Goal: Register for event/course

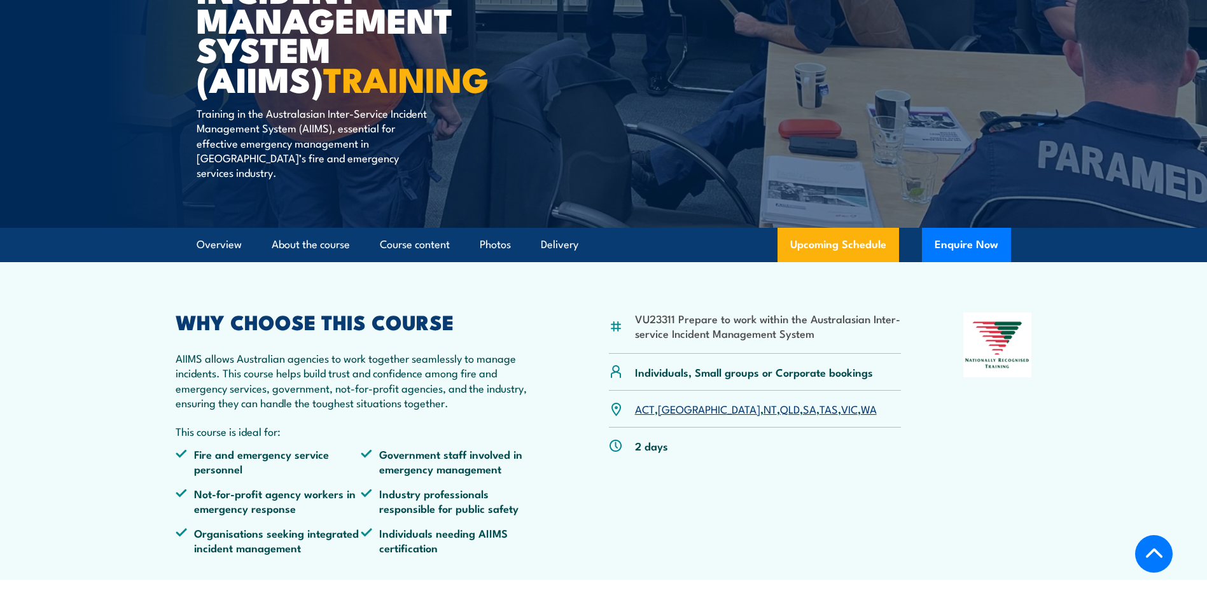
click at [861, 401] on link "WA" at bounding box center [869, 408] width 16 height 15
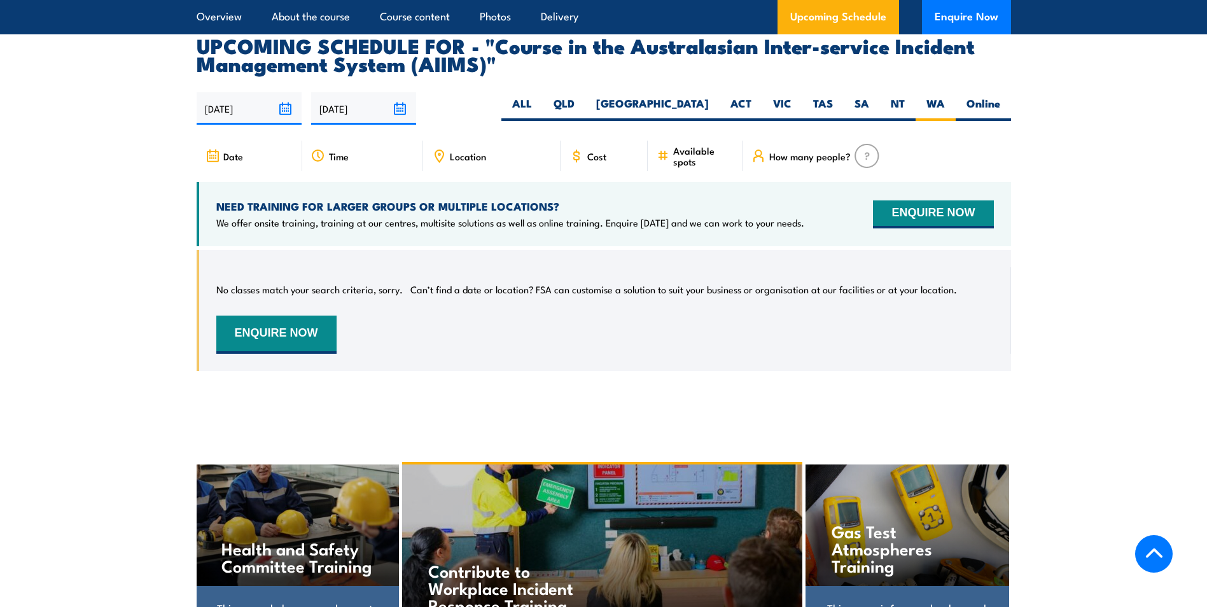
scroll to position [2121, 0]
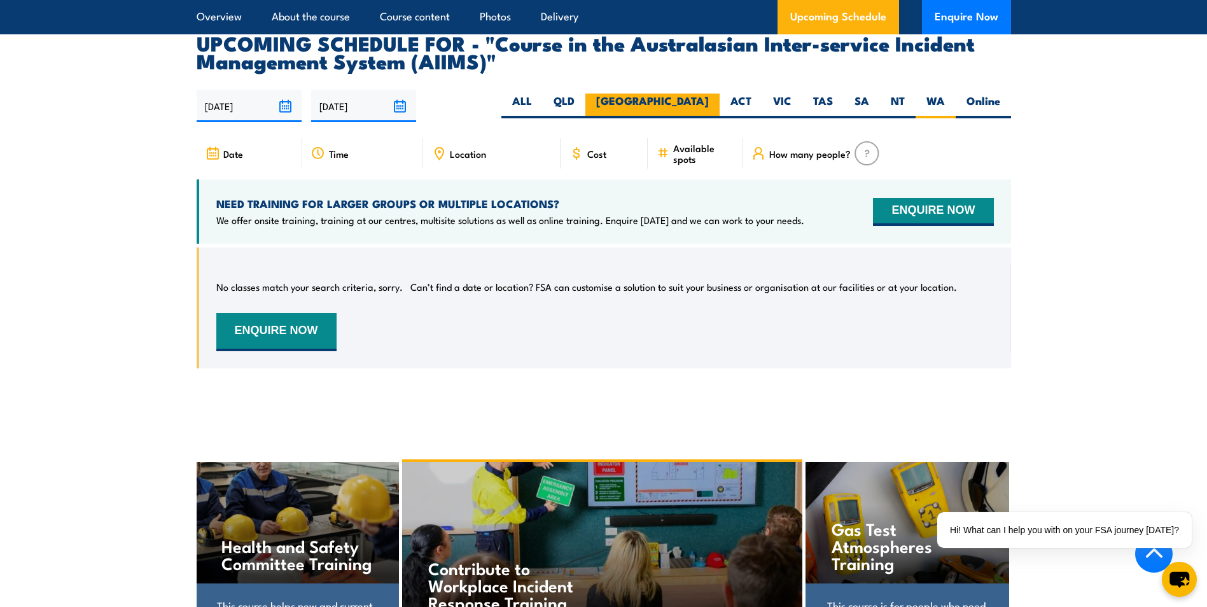
click at [711, 94] on label "[GEOGRAPHIC_DATA]" at bounding box center [652, 106] width 134 height 25
click at [711, 94] on input "[GEOGRAPHIC_DATA]" at bounding box center [713, 98] width 8 height 8
radio input "true"
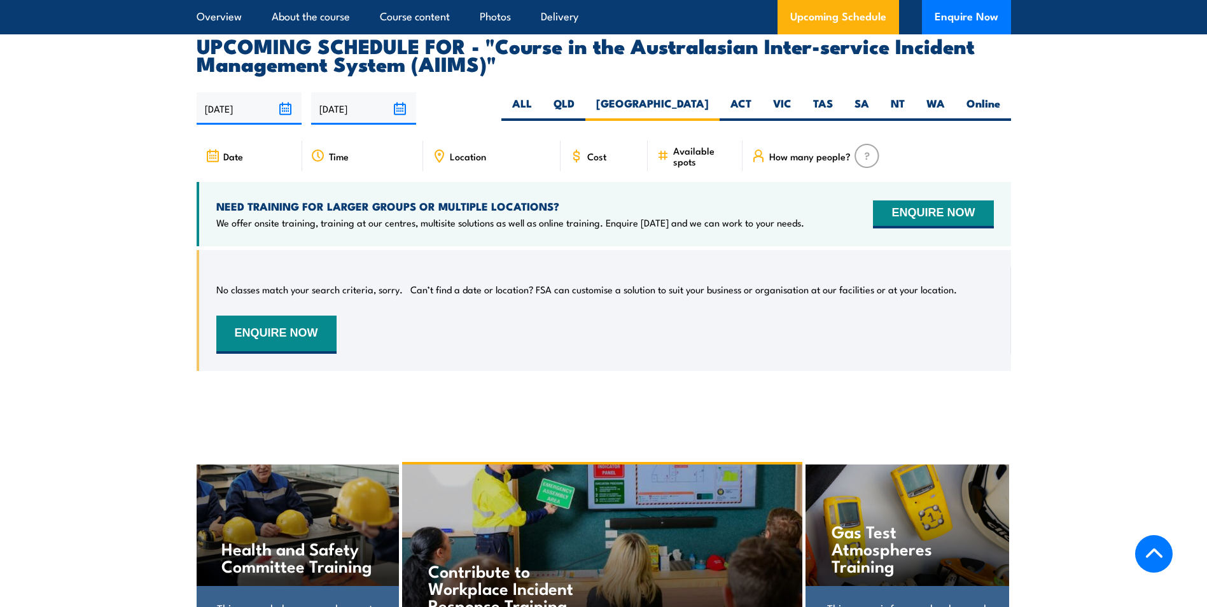
scroll to position [2121, 0]
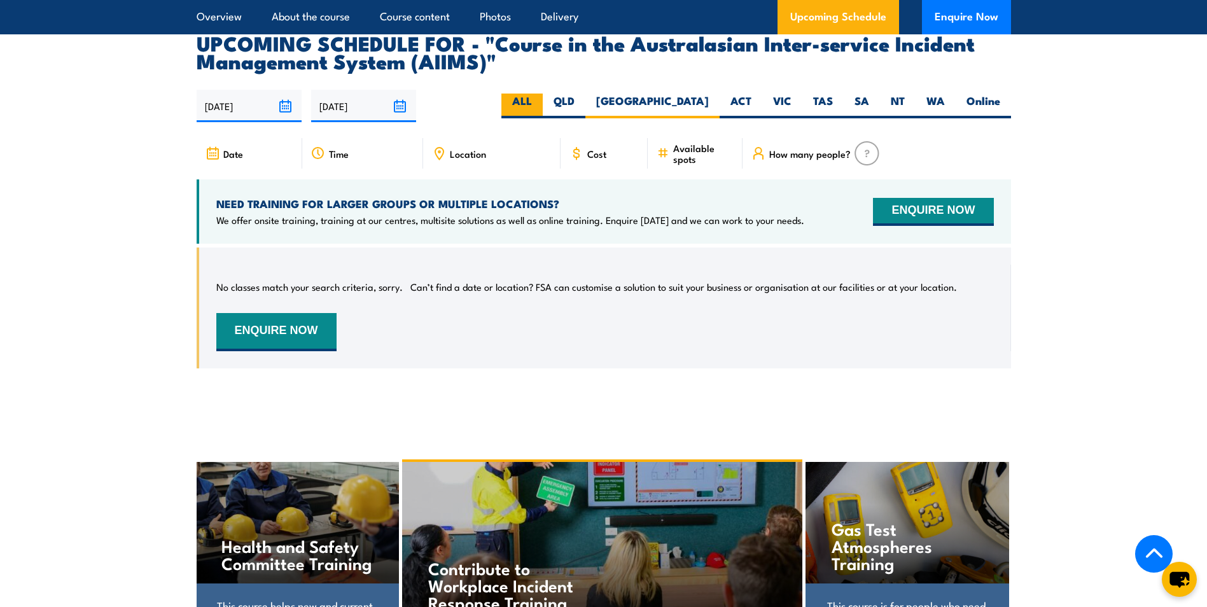
click at [543, 94] on label "ALL" at bounding box center [521, 106] width 41 height 25
click at [540, 94] on input "ALL" at bounding box center [536, 98] width 8 height 8
radio input "true"
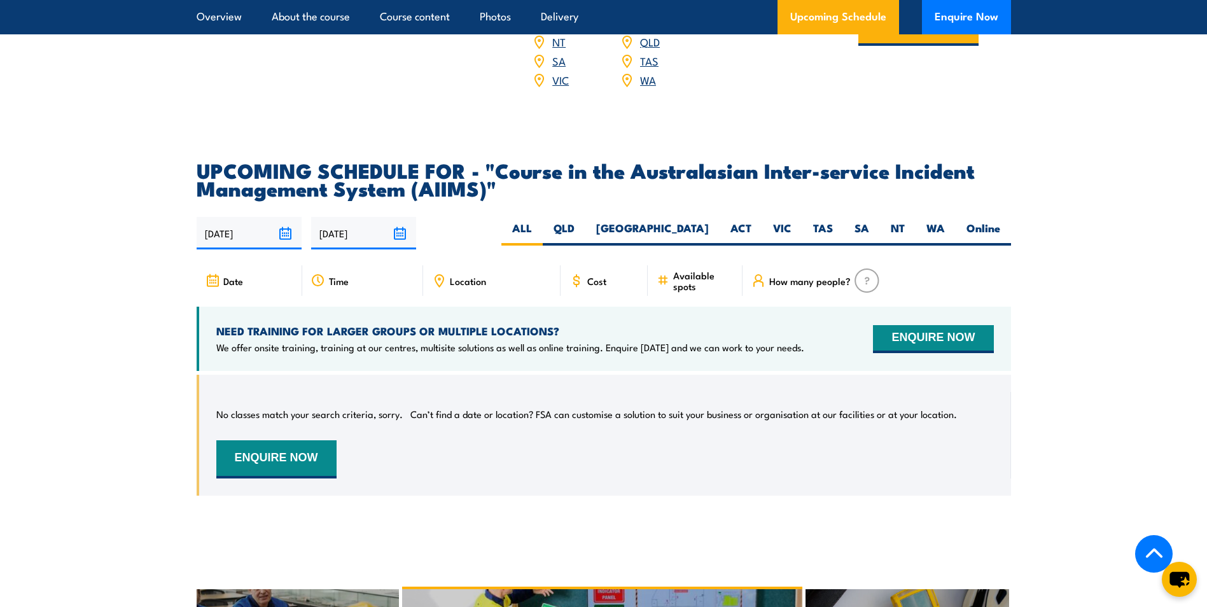
click at [284, 217] on input "[DATE]" at bounding box center [249, 233] width 105 height 32
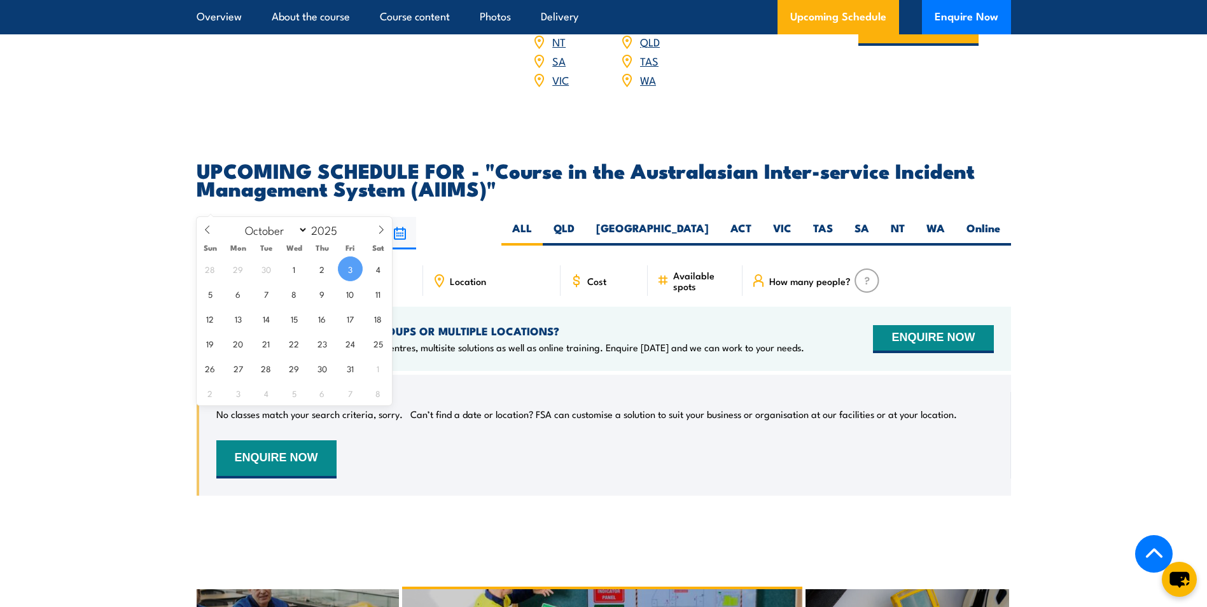
click at [403, 217] on input "[DATE]" at bounding box center [363, 233] width 105 height 32
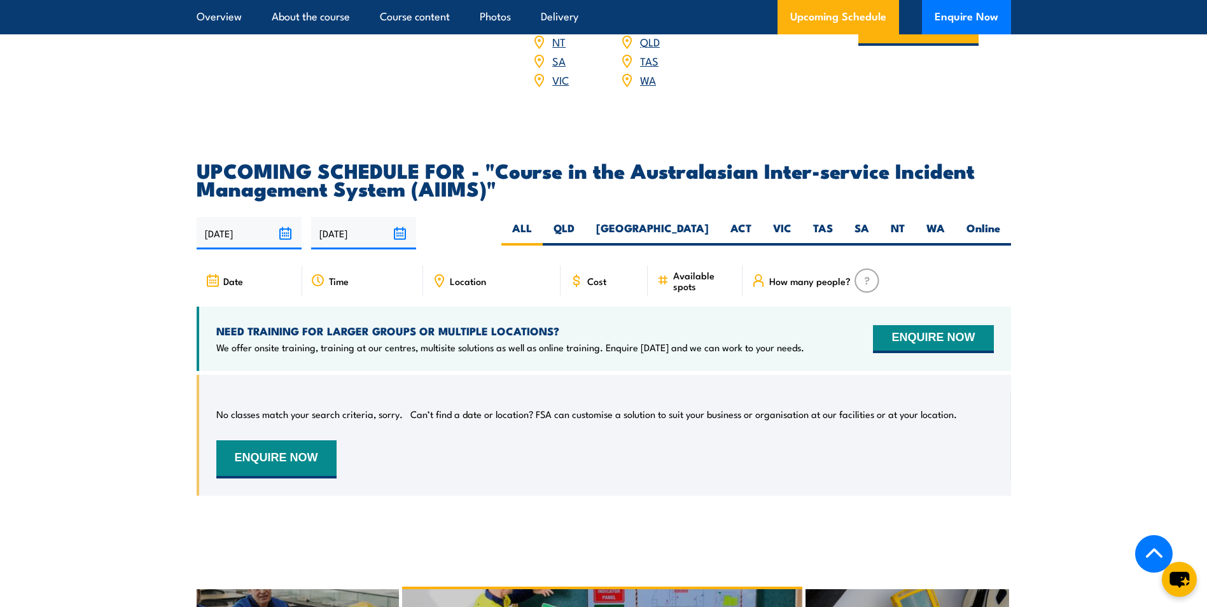
click at [536, 217] on div "03/10/2025 01/04/2026" at bounding box center [604, 233] width 814 height 32
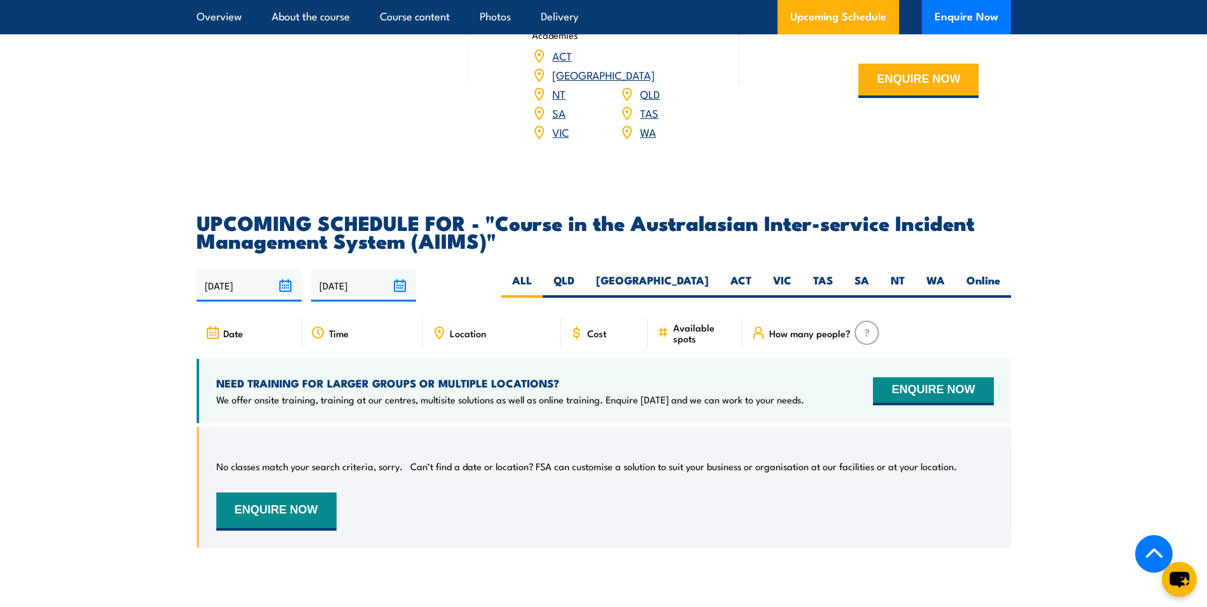
scroll to position [1867, 0]
